Goal: Find contact information: Find contact information

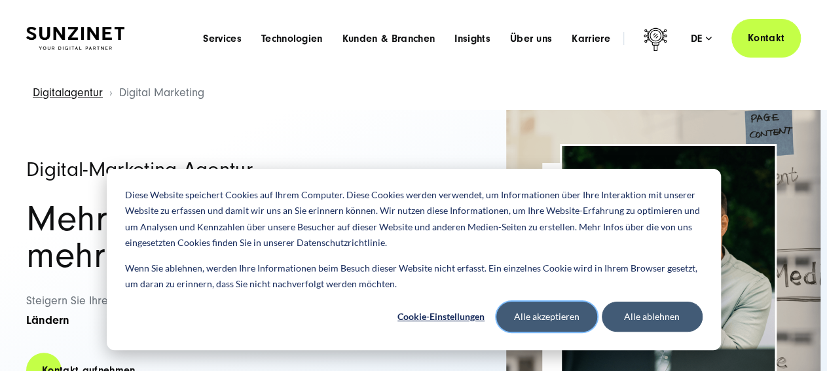
click at [559, 316] on button "Alle akzeptieren" at bounding box center [546, 317] width 101 height 30
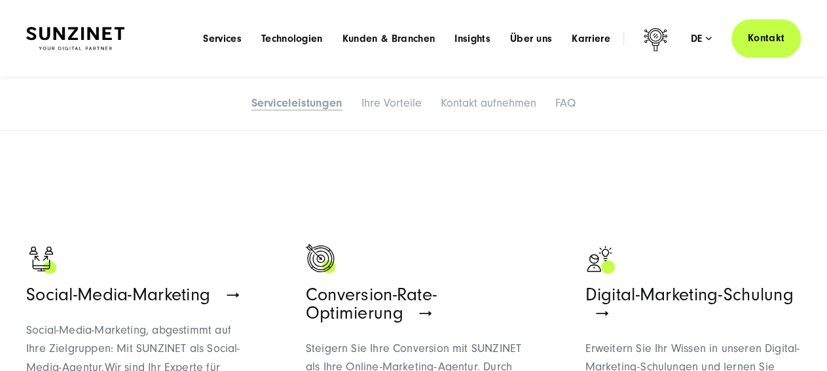
scroll to position [1395, 0]
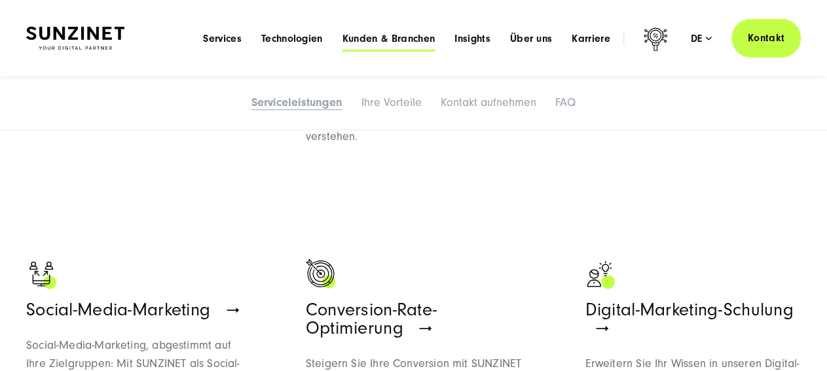
click at [393, 37] on span "Kunden & Branchen" at bounding box center [388, 38] width 92 height 13
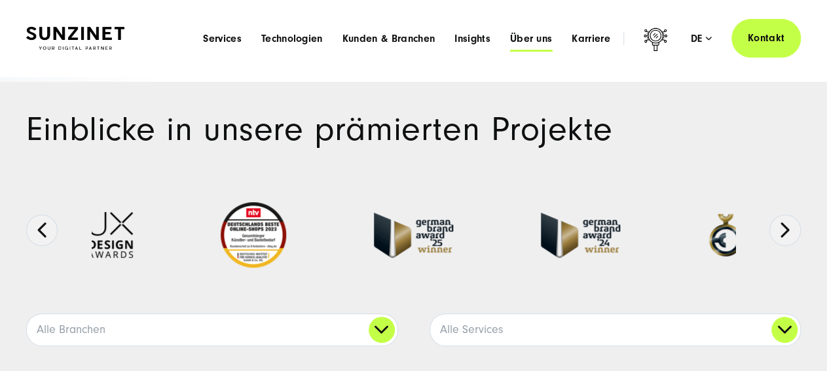
click at [527, 36] on span "Über uns" at bounding box center [531, 38] width 43 height 13
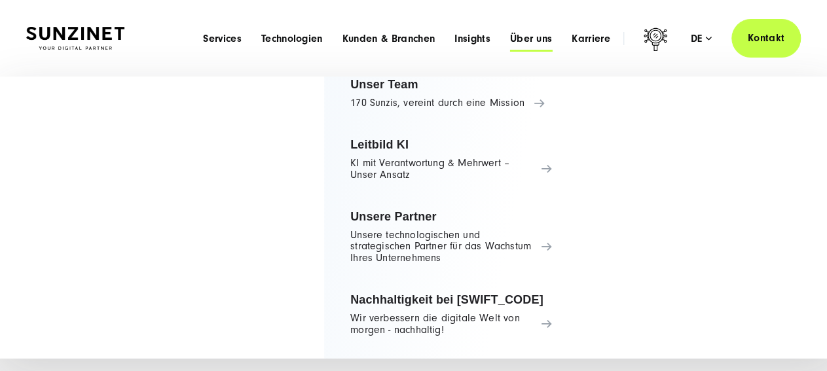
scroll to position [202, 0]
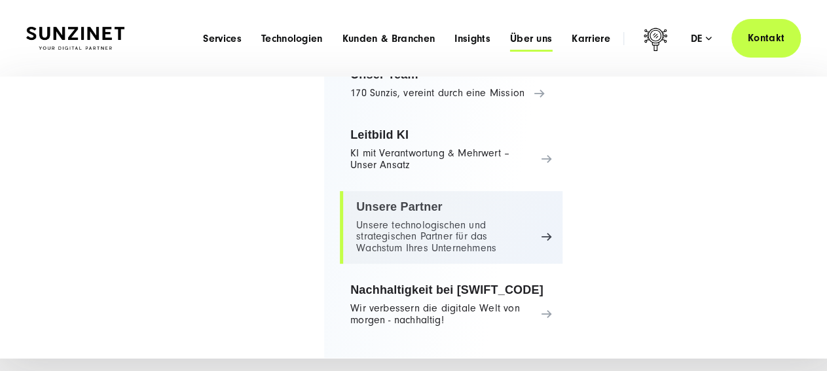
click at [515, 228] on link "Unsere Partner Unsere technologischen und strategischen Partner für das Wachstu…" at bounding box center [451, 227] width 223 height 73
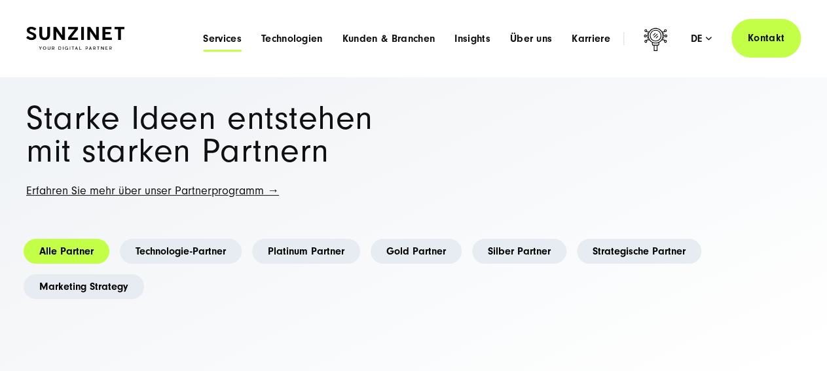
click at [227, 37] on span "Services" at bounding box center [222, 38] width 39 height 13
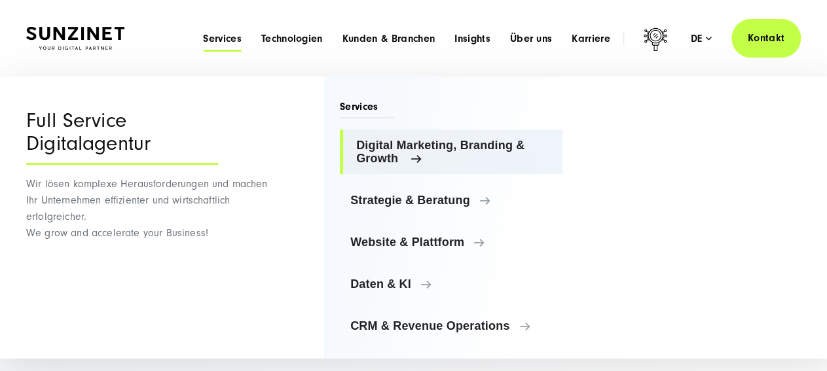
click at [420, 159] on span "Digital Marketing, Branding & Growth" at bounding box center [454, 152] width 196 height 26
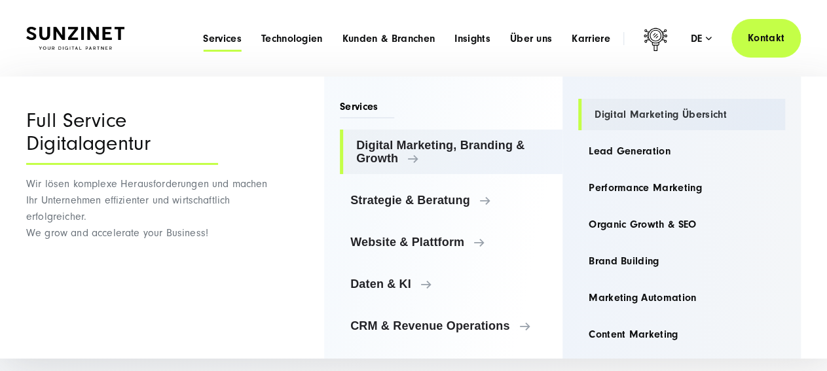
click at [677, 115] on link "Digital Marketing Übersicht" at bounding box center [681, 114] width 207 height 31
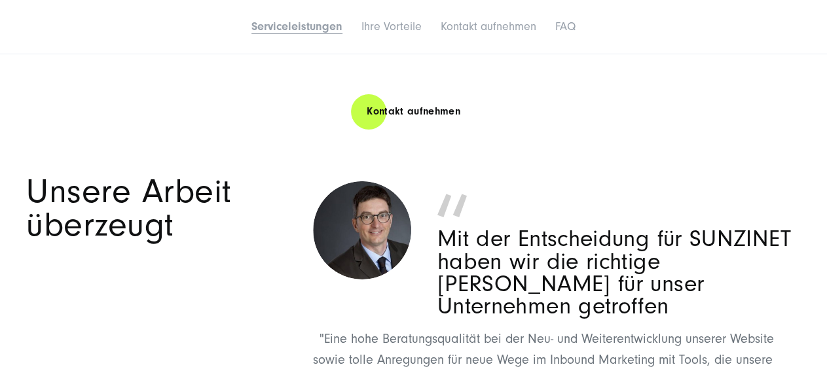
scroll to position [2219, 0]
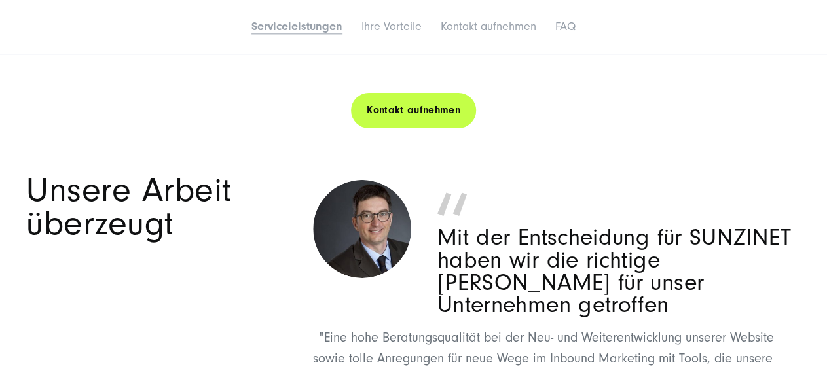
click at [422, 126] on link "Kontakt aufnehmen" at bounding box center [413, 110] width 124 height 37
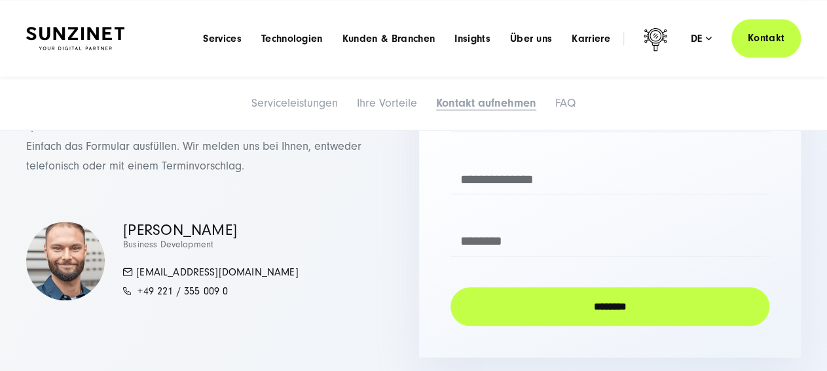
scroll to position [5413, 0]
